Goal: Information Seeking & Learning: Learn about a topic

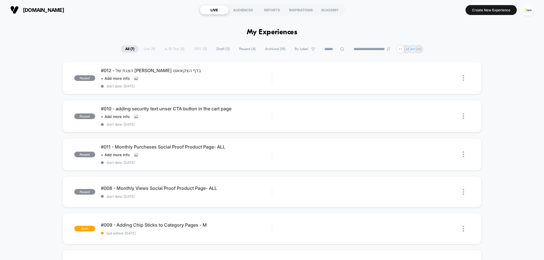
click at [527, 12] on img "button" at bounding box center [528, 10] width 11 height 11
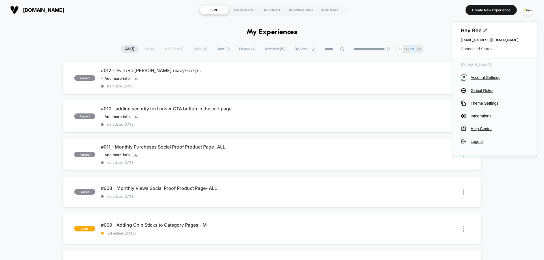
click at [479, 50] on span "Connected Stores" at bounding box center [494, 49] width 67 height 5
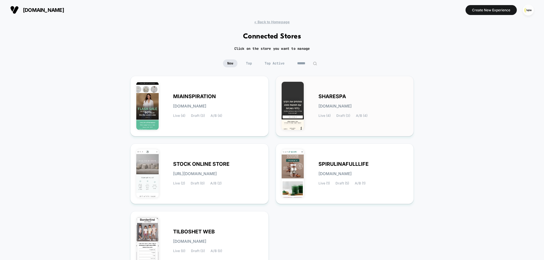
click at [314, 103] on div "SHARESPA [DOMAIN_NAME] Live (4) Draft (3) A/B (4)" at bounding box center [345, 106] width 126 height 49
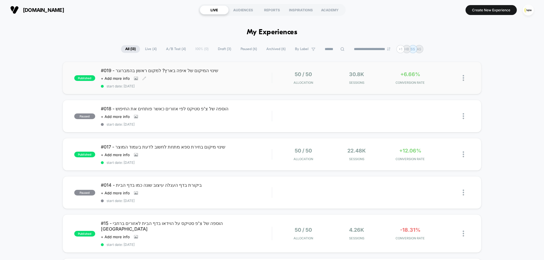
click at [185, 75] on div "#019 - שינוי המיקום של איפה בארץ? למקום ראשון בהמברוגר Click to view images Cli…" at bounding box center [186, 78] width 171 height 21
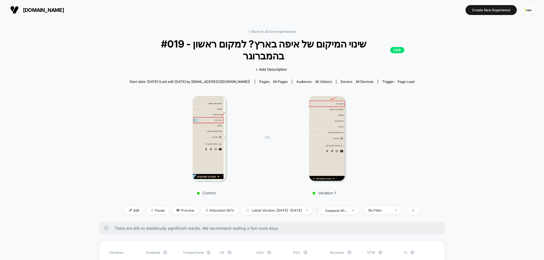
click at [324, 120] on img at bounding box center [327, 138] width 36 height 85
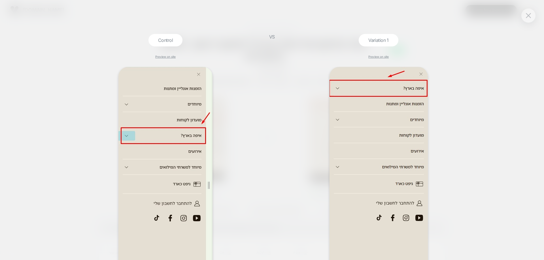
click at [65, 86] on div "Control Preview on site VS Variation 1 Preview on site" at bounding box center [272, 130] width 544 height 260
click at [534, 15] on div at bounding box center [528, 16] width 14 height 14
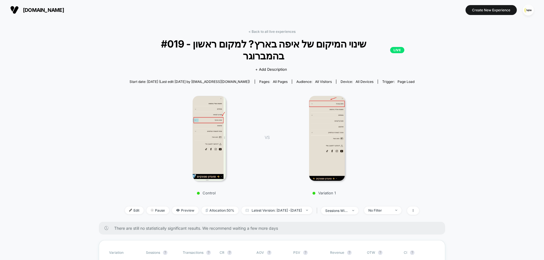
click at [156, 133] on div "Control VS Variation 1" at bounding box center [269, 144] width 294 height 109
click at [527, 14] on img "button" at bounding box center [528, 10] width 11 height 11
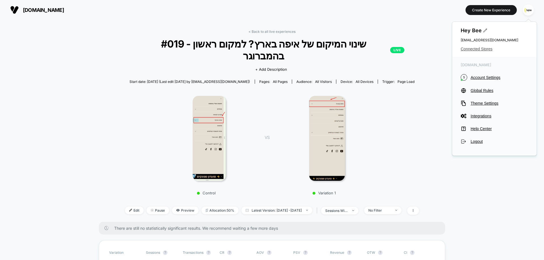
click at [477, 50] on span "Connected Stores" at bounding box center [494, 49] width 67 height 5
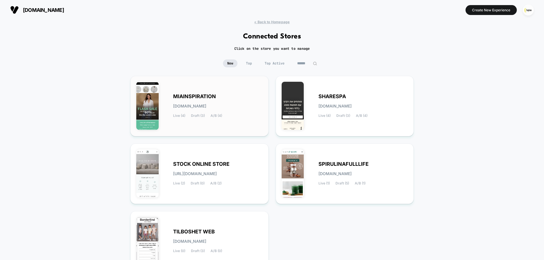
click at [236, 118] on div "MIAINSPIRATION [DOMAIN_NAME] Live (4) Draft (3) A/B (4)" at bounding box center [199, 106] width 126 height 49
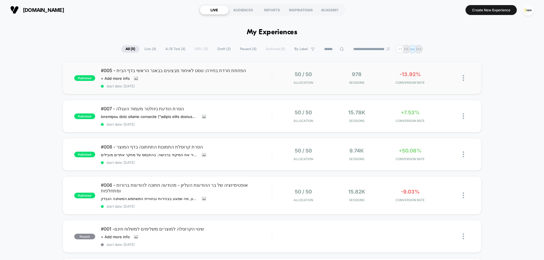
click at [230, 88] on div "published #005 - הפחתת חרדת בחירה: טסט לאיחוד מבצעים בבאנר הראשי בדף הבית Click…" at bounding box center [272, 78] width 419 height 33
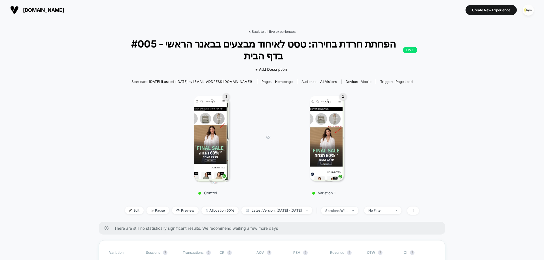
click at [274, 31] on link "< Back to all live experiences" at bounding box center [272, 31] width 47 height 4
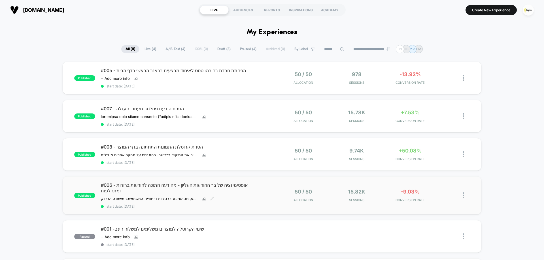
click at [249, 197] on div "#006 - אופטימיזציה של בר ההודעות העליון - מהודעה חתוכה להודעות ברורות ומתחלפות …" at bounding box center [186, 195] width 171 height 26
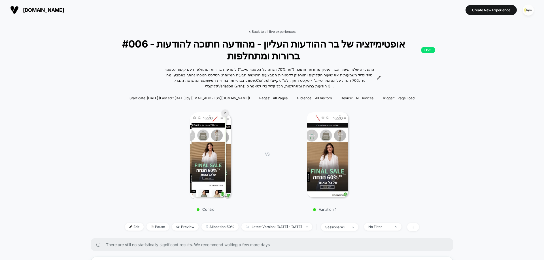
click at [278, 31] on link "< Back to all live experiences" at bounding box center [272, 31] width 47 height 4
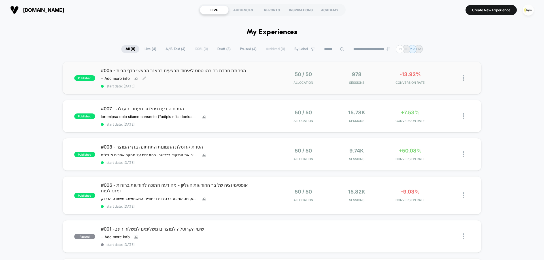
click at [257, 77] on div "#005 - הפחתת חרדת בחירה: טסט לאיחוד מבצעים בבאנר הראשי בדף הבית Click to view i…" at bounding box center [186, 78] width 171 height 21
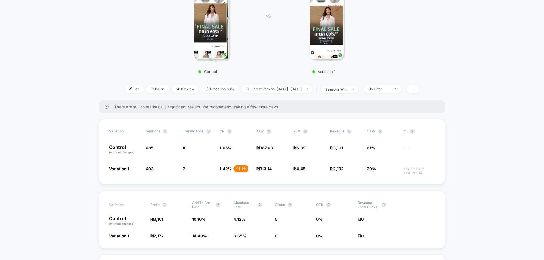
scroll to position [142, 0]
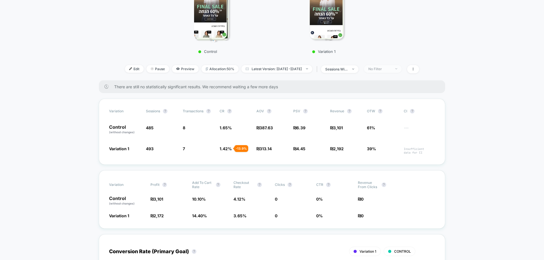
click at [387, 67] on div "No Filter" at bounding box center [379, 69] width 23 height 4
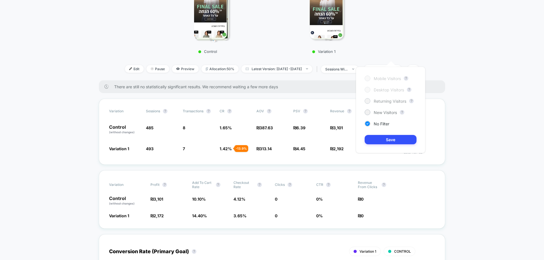
click at [395, 99] on span "Returning Visitors" at bounding box center [390, 101] width 33 height 5
click at [398, 142] on button "Save" at bounding box center [391, 139] width 52 height 9
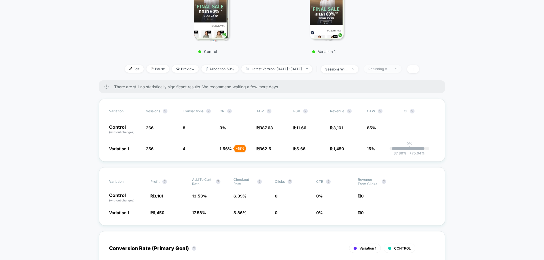
click at [391, 67] on div "Returning Visitors" at bounding box center [379, 69] width 23 height 4
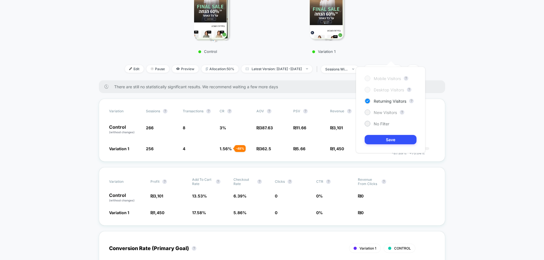
click at [387, 110] on span "New Visitors" at bounding box center [385, 112] width 23 height 5
click at [391, 136] on button "Save" at bounding box center [391, 139] width 52 height 9
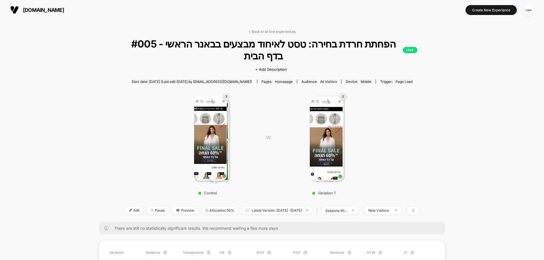
click at [532, 10] on img "button" at bounding box center [528, 10] width 11 height 11
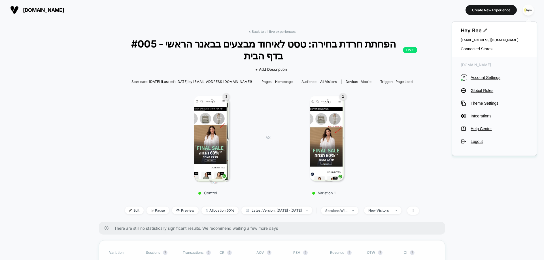
click at [487, 46] on div "Hey Bee [EMAIL_ADDRESS][DOMAIN_NAME] Connected Stores" at bounding box center [494, 39] width 84 height 35
click at [469, 50] on span "Connected Stores" at bounding box center [494, 49] width 67 height 5
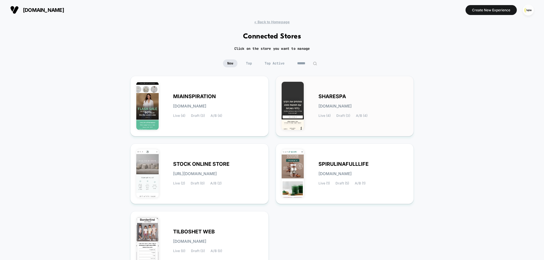
click at [317, 106] on div "SHARESPA [DOMAIN_NAME] Live (4) Draft (3) A/B (4)" at bounding box center [345, 106] width 126 height 49
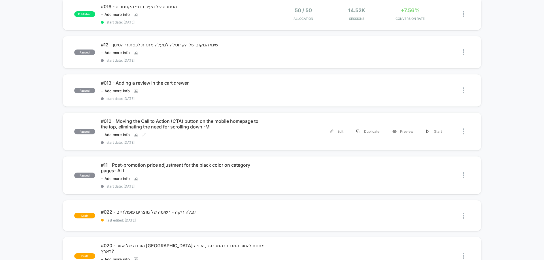
scroll to position [397, 0]
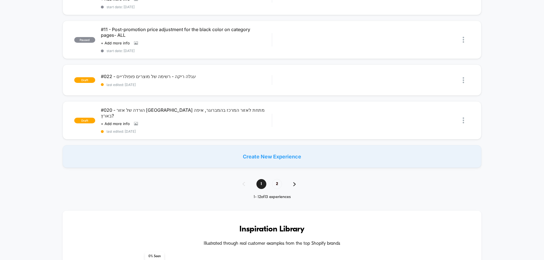
click at [294, 182] on img at bounding box center [294, 184] width 3 height 4
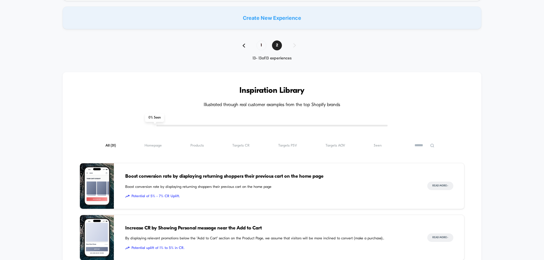
scroll to position [0, 0]
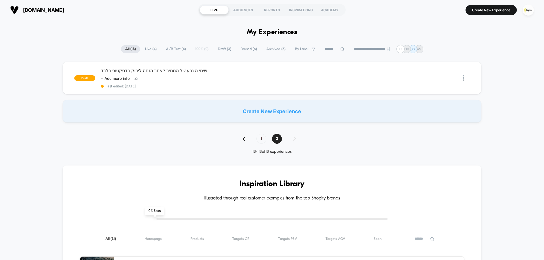
click at [126, 50] on span "All ( 13 )" at bounding box center [130, 49] width 19 height 8
click at [275, 51] on span "Archived ( 6 )" at bounding box center [276, 49] width 28 height 8
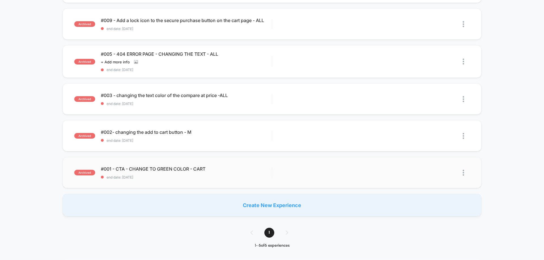
scroll to position [85, 0]
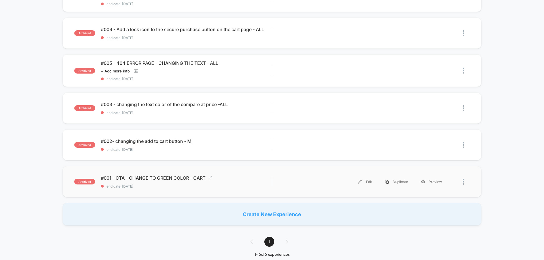
click at [179, 176] on span "#001 - CTA - CHANGE TO GREEN COLOR - CART Click to edit experience details" at bounding box center [186, 178] width 171 height 6
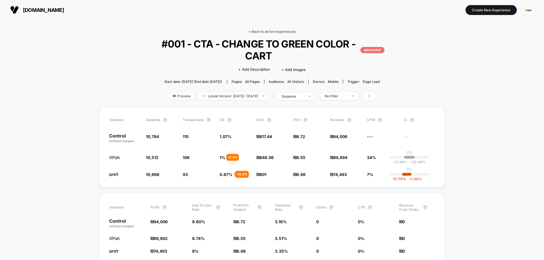
click at [286, 30] on link "< Back to all live experiences" at bounding box center [272, 31] width 47 height 4
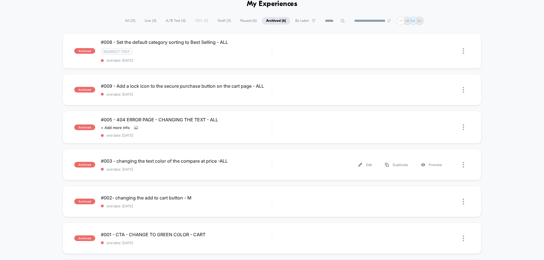
scroll to position [57, 0]
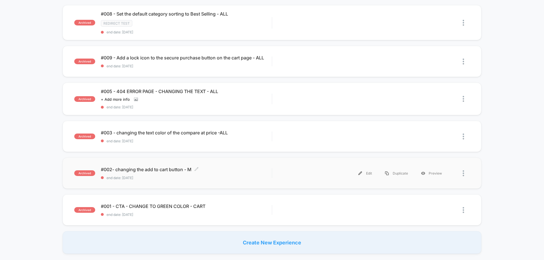
drag, startPoint x: 160, startPoint y: 176, endPoint x: 166, endPoint y: 177, distance: 6.0
click at [160, 176] on span "end date: [DATE]" at bounding box center [186, 178] width 171 height 4
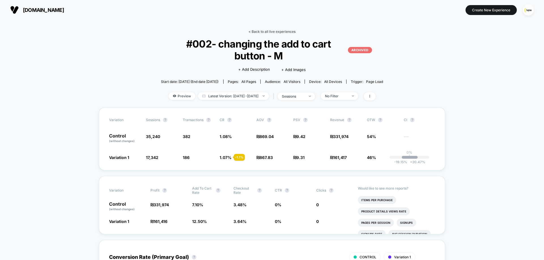
click at [268, 32] on link "< Back to all live experiences" at bounding box center [272, 31] width 47 height 4
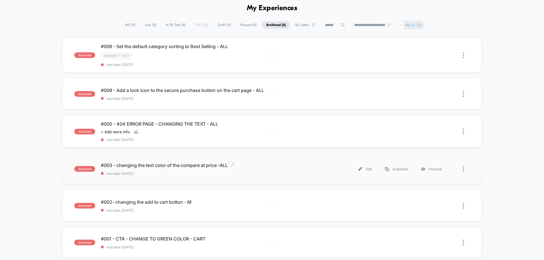
scroll to position [85, 0]
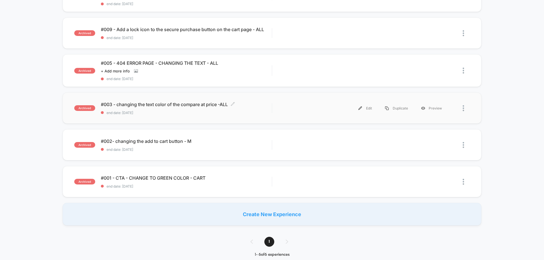
click at [166, 107] on span "#003 - changing the text color of the compare at price -ALL Click to edit exper…" at bounding box center [186, 105] width 171 height 6
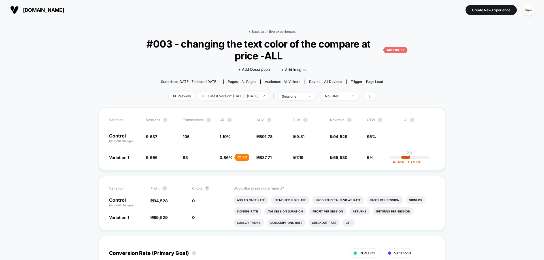
click at [264, 31] on link "< Back to all live experiences" at bounding box center [272, 31] width 47 height 4
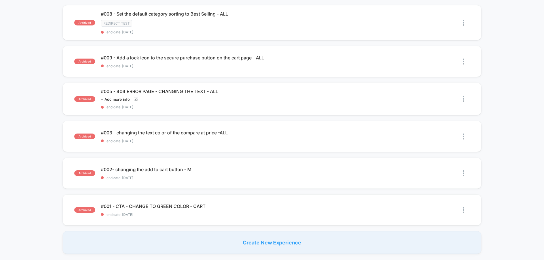
scroll to position [28, 0]
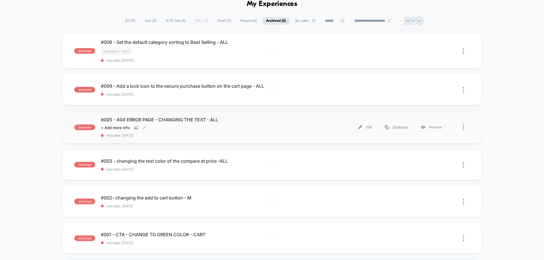
click at [161, 127] on div "Click to view images Click to edit experience details + Add more info" at bounding box center [161, 128] width 120 height 5
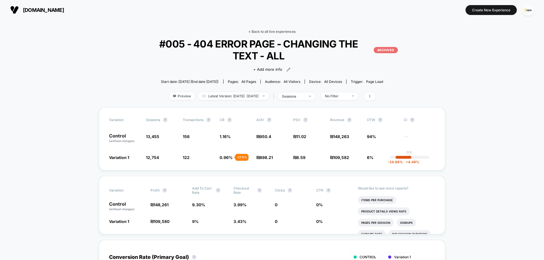
click at [280, 30] on link "< Back to all live experiences" at bounding box center [272, 31] width 47 height 4
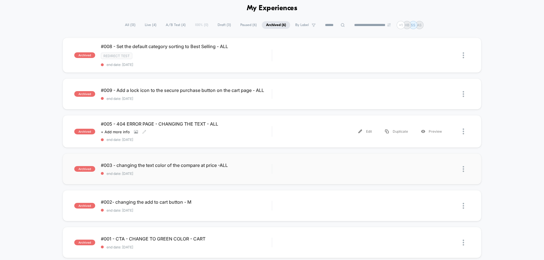
scroll to position [57, 0]
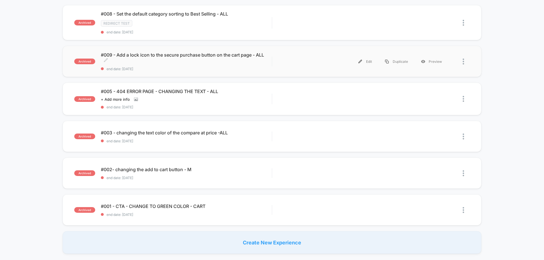
click at [157, 63] on span "#009 - Add a lock icon to the secure purchase button on the cart page - ALL Cli…" at bounding box center [186, 57] width 171 height 11
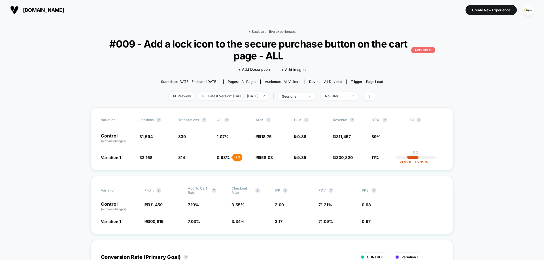
click at [275, 32] on link "< Back to all live experiences" at bounding box center [272, 31] width 47 height 4
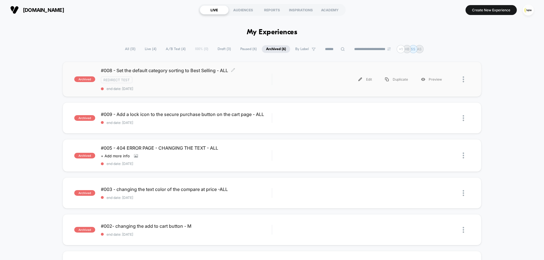
click at [160, 86] on div "#008 - Set the default category sorting to Best Selling - ALL Click to edit exp…" at bounding box center [186, 79] width 171 height 23
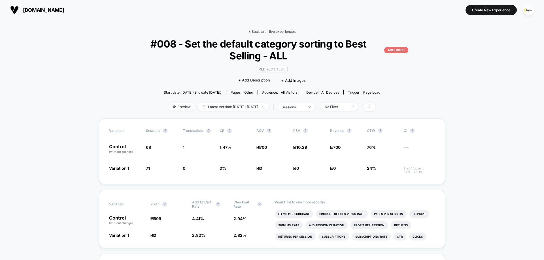
click at [271, 32] on link "< Back to all live experiences" at bounding box center [272, 31] width 47 height 4
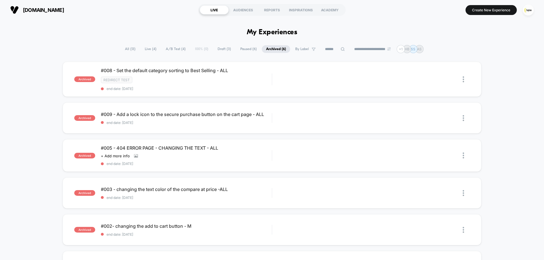
click at [247, 51] on span "Paused ( 6 )" at bounding box center [248, 49] width 25 height 8
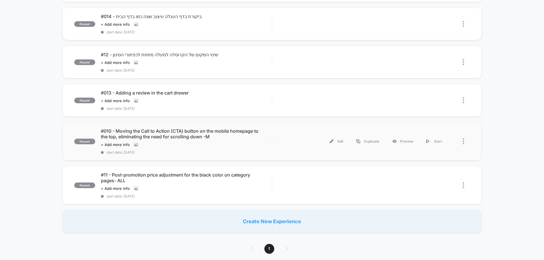
scroll to position [113, 0]
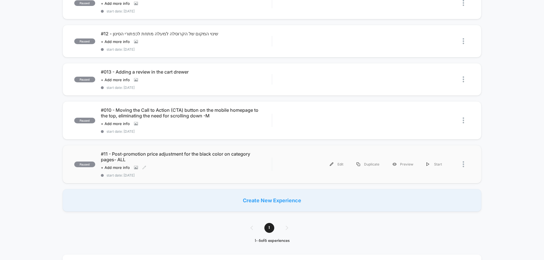
click at [169, 158] on span "#11 - Post-promotion price adjustment for the black color on category pages- ALL" at bounding box center [186, 156] width 171 height 11
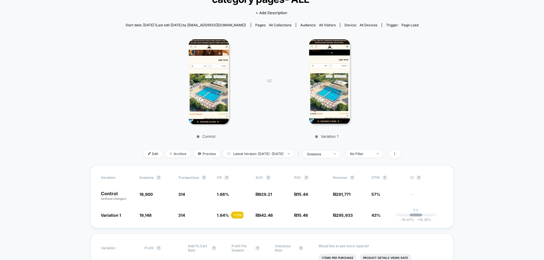
scroll to position [28, 0]
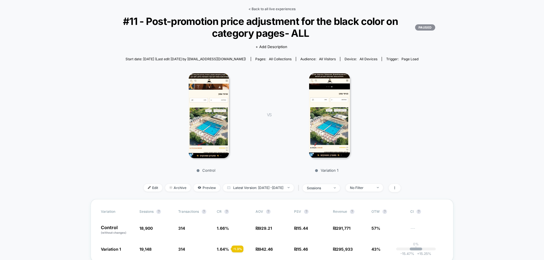
click at [276, 9] on link "< Back to all live experiences" at bounding box center [272, 9] width 47 height 4
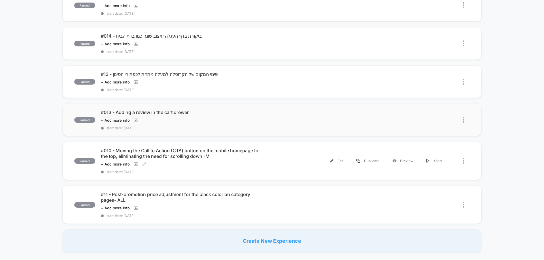
scroll to position [85, 0]
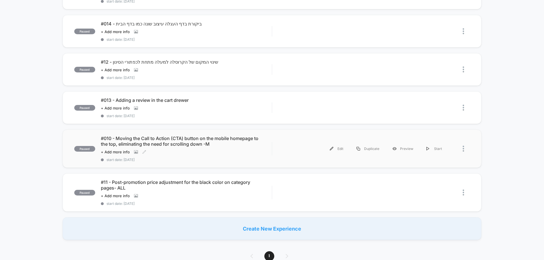
click at [183, 147] on span "#010 - Moving the Call to Action (CTA) button on the mobile homepage to the top…" at bounding box center [186, 141] width 171 height 11
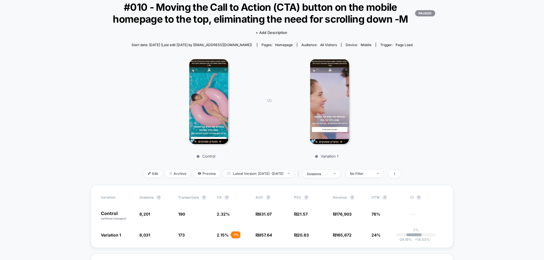
scroll to position [28, 0]
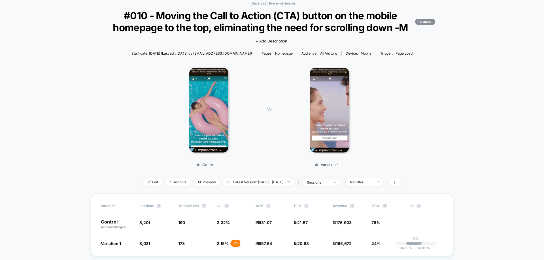
drag, startPoint x: 267, startPoint y: 3, endPoint x: 267, endPoint y: 7, distance: 4.3
click at [267, 3] on link "< Back to all live experiences" at bounding box center [272, 3] width 47 height 4
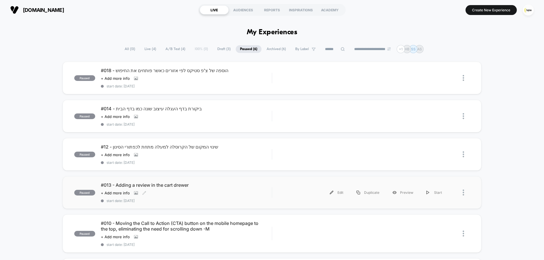
click at [220, 189] on div "#013 - Adding a review in the cart [PERSON_NAME] Click to view images Click to …" at bounding box center [186, 192] width 171 height 21
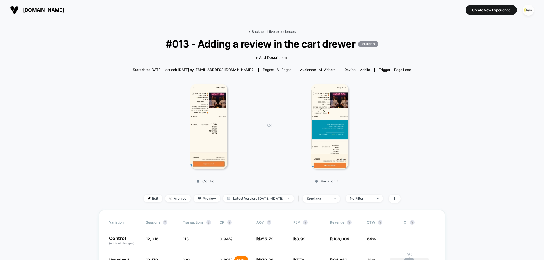
click at [281, 30] on link "< Back to all live experiences" at bounding box center [272, 31] width 47 height 4
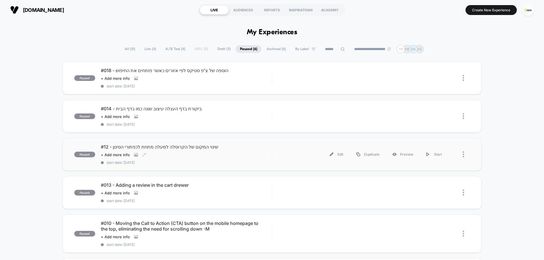
click at [176, 153] on div "Click to view images Click to edit experience details + Add more info" at bounding box center [161, 155] width 120 height 5
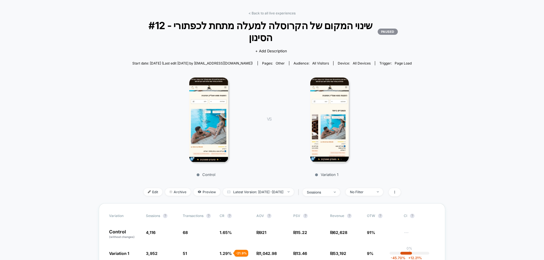
scroll to position [28, 0]
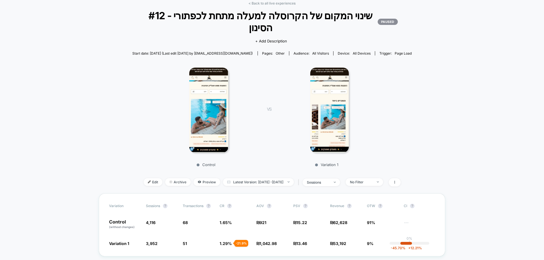
drag, startPoint x: 262, startPoint y: 3, endPoint x: 263, endPoint y: 7, distance: 3.5
click at [262, 3] on link "< Back to all live experiences" at bounding box center [272, 3] width 47 height 4
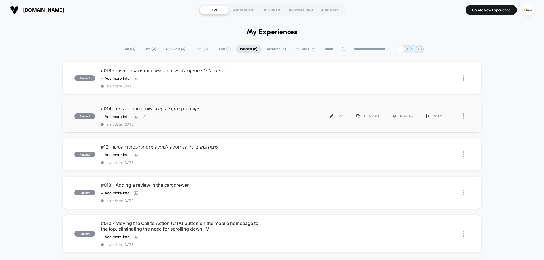
click at [208, 115] on div "Click to view images Click to edit experience details + Add more info" at bounding box center [161, 116] width 120 height 5
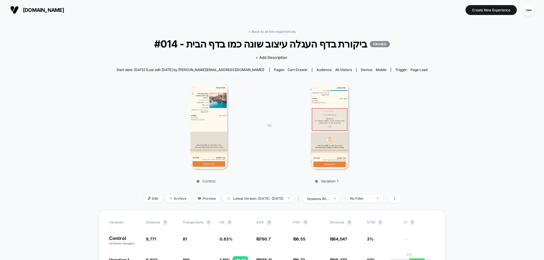
scroll to position [28, 0]
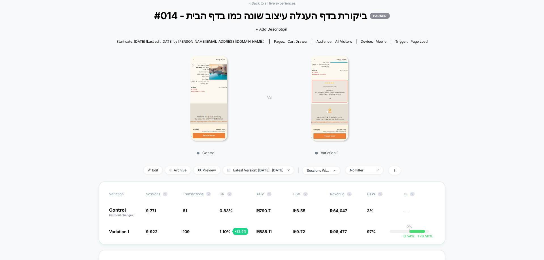
click at [268, 4] on link "< Back to all live experiences" at bounding box center [272, 3] width 47 height 4
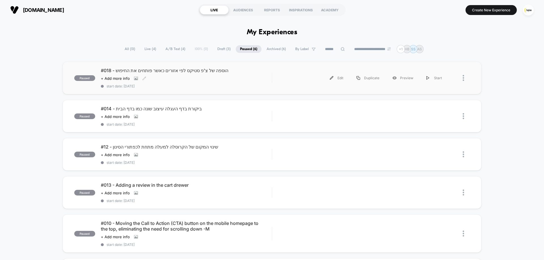
click at [220, 76] on div "#018 - הוספה של צ'פ סטיקס לפי אזורים כאשר פותחים את החיפוש Click to view images…" at bounding box center [186, 78] width 171 height 21
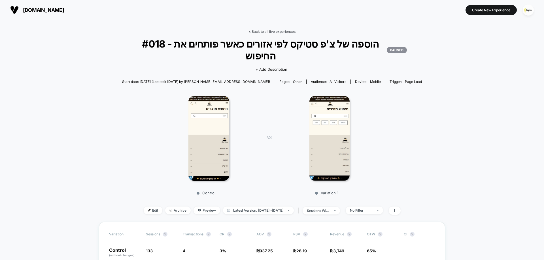
click at [284, 30] on link "< Back to all live experiences" at bounding box center [272, 31] width 47 height 4
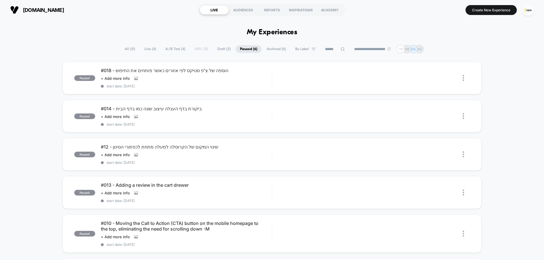
click at [129, 46] on span "All ( 13 )" at bounding box center [129, 49] width 19 height 8
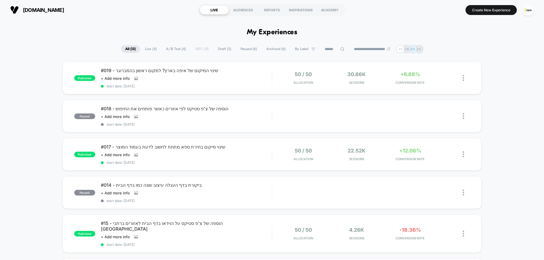
click at [150, 49] on span "Live ( 4 )" at bounding box center [151, 49] width 20 height 8
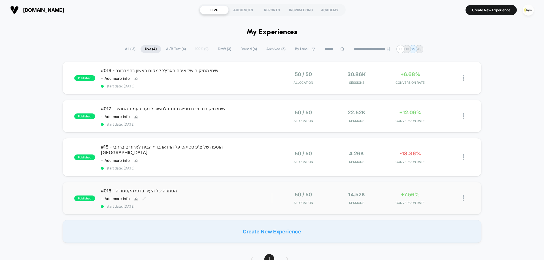
click at [217, 205] on span "start date: [DATE]" at bounding box center [186, 207] width 171 height 4
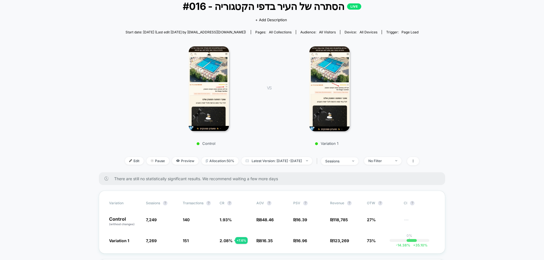
scroll to position [28, 0]
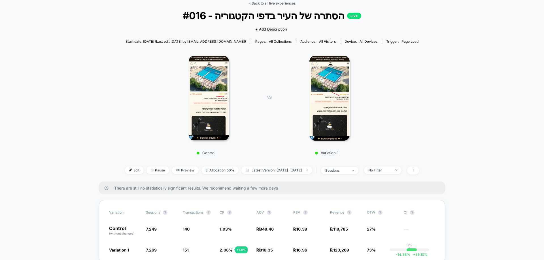
click at [279, 3] on link "< Back to all live experiences" at bounding box center [272, 3] width 47 height 4
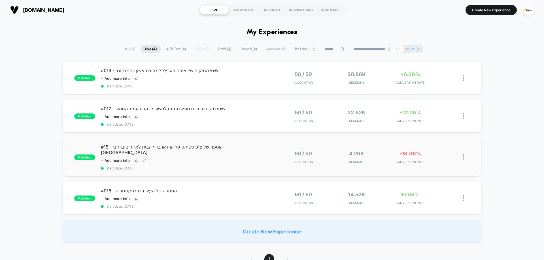
click at [240, 154] on div "#15 - הוספה של צ'פ סטיקס על הוידאו בדף הבית לאזורים ברחבי [GEOGRAPHIC_DATA] Cli…" at bounding box center [186, 157] width 171 height 26
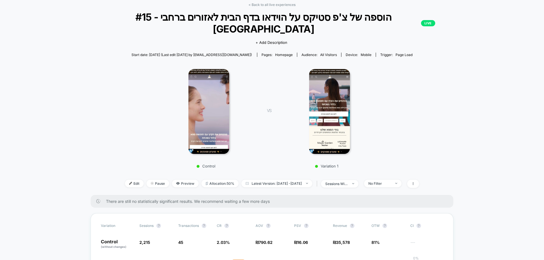
scroll to position [28, 0]
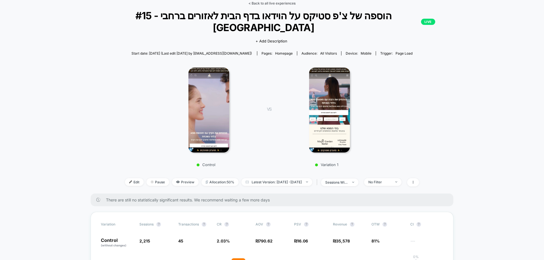
click at [281, 4] on link "< Back to all live experiences" at bounding box center [272, 3] width 47 height 4
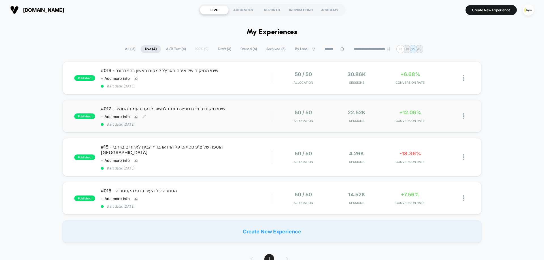
click at [236, 113] on div "#017 - שינוי מיקום בחירת ספא מתחת לחשוב לדעת בעמוד המוצר Click to view images C…" at bounding box center [186, 116] width 171 height 21
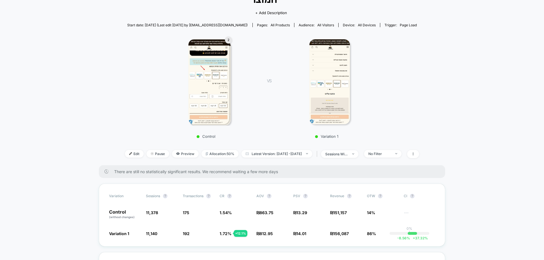
scroll to position [28, 0]
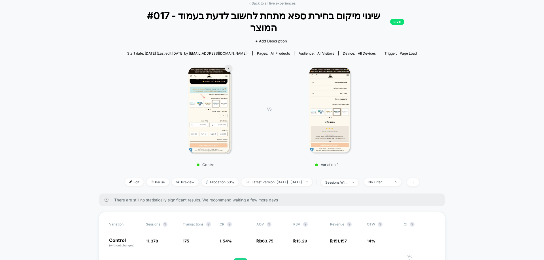
click at [278, 1] on link "< Back to all live experiences" at bounding box center [272, 3] width 47 height 4
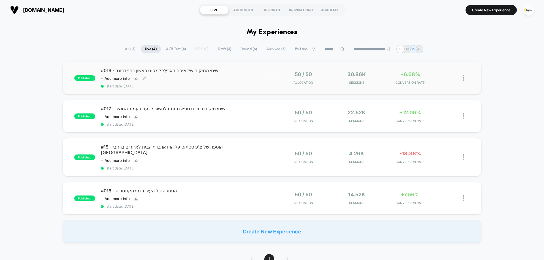
click at [219, 76] on div "Click to view images Click to edit experience details + Add more info" at bounding box center [161, 78] width 120 height 5
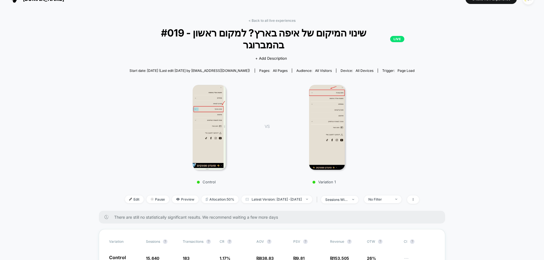
scroll to position [28, 0]
